Goal: Check status: Check status

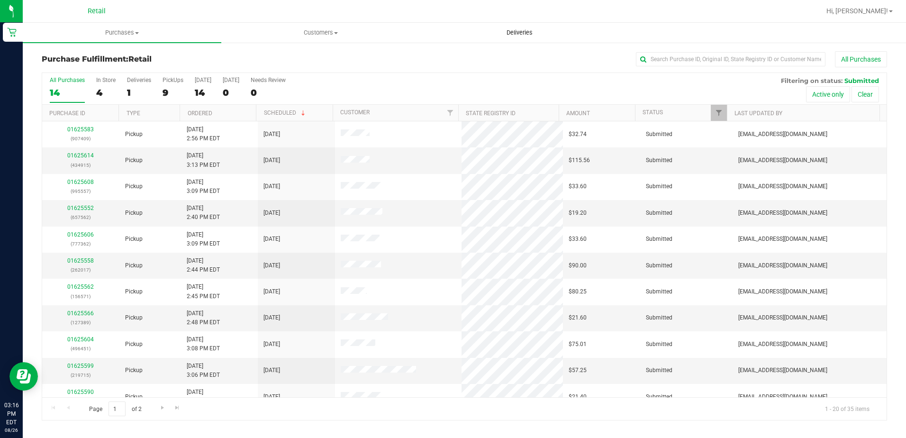
click at [521, 32] on span "Deliveries" at bounding box center [520, 32] width 52 height 9
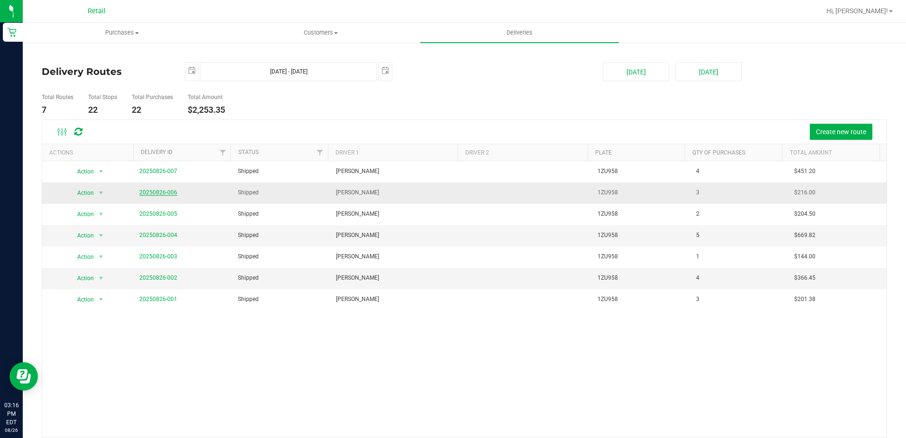
click at [166, 194] on link "20250826-006" at bounding box center [158, 192] width 38 height 7
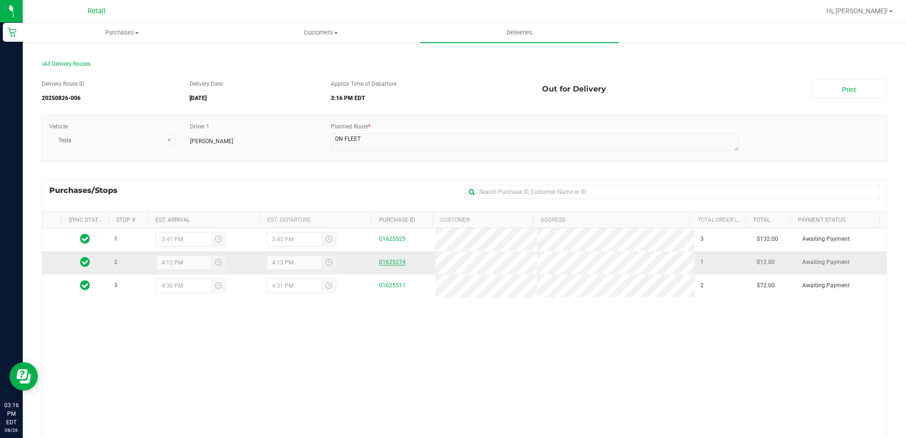
click at [393, 261] on link "01625274" at bounding box center [392, 262] width 27 height 7
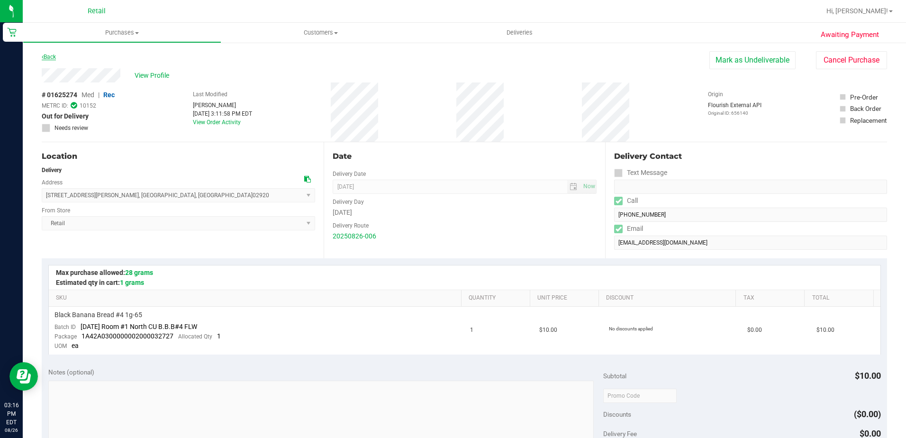
click at [45, 57] on link "Back" at bounding box center [49, 57] width 14 height 7
click at [48, 52] on div "Back" at bounding box center [49, 56] width 14 height 11
click at [48, 57] on link "Back" at bounding box center [49, 57] width 14 height 7
click at [100, 67] on div "Back [PERSON_NAME] as Undeliverable Cancel Purchase" at bounding box center [465, 59] width 846 height 17
click at [51, 58] on link "Back" at bounding box center [49, 57] width 14 height 7
